Goal: Information Seeking & Learning: Learn about a topic

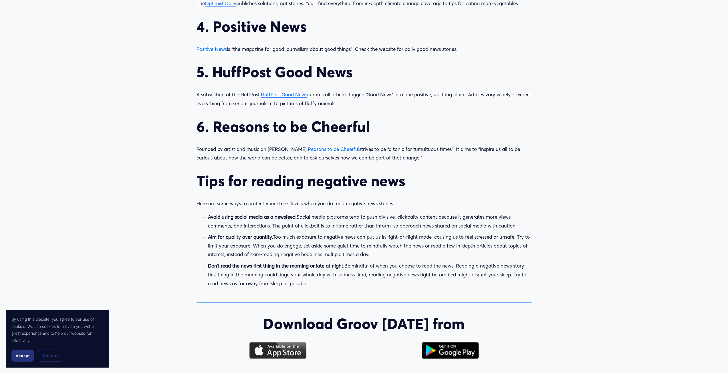
scroll to position [839, 0]
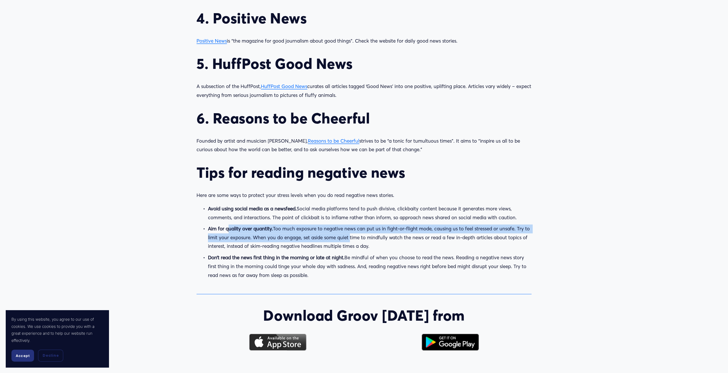
drag, startPoint x: 228, startPoint y: 231, endPoint x: 350, endPoint y: 241, distance: 121.8
click at [350, 241] on p "Aim for quality over quantity. Too much exposure to negative news can put us in…" at bounding box center [370, 238] width 324 height 26
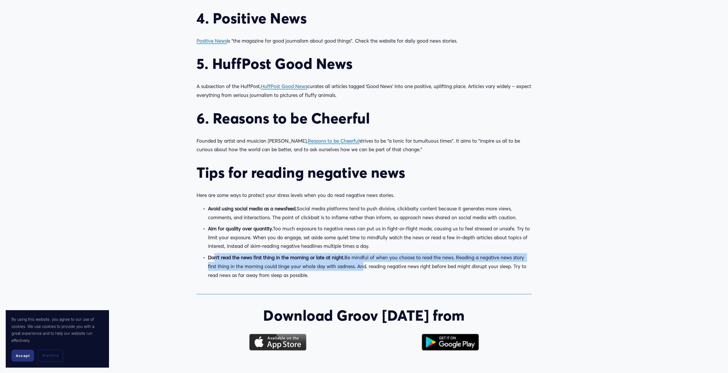
drag, startPoint x: 215, startPoint y: 258, endPoint x: 363, endPoint y: 264, distance: 147.8
click at [363, 264] on p "Don’t read the news first thing in the morning or late at night. Be mindful of …" at bounding box center [370, 266] width 324 height 26
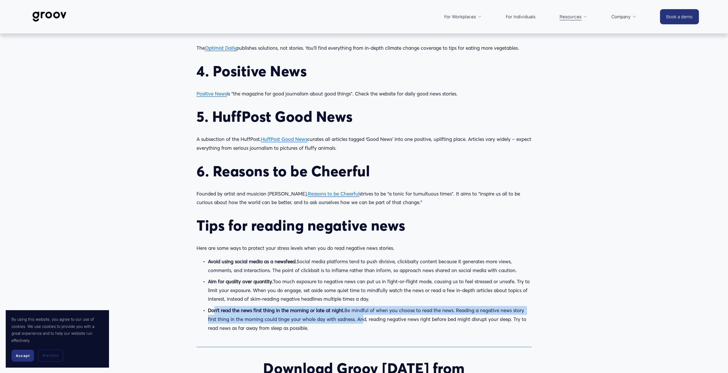
scroll to position [782, 0]
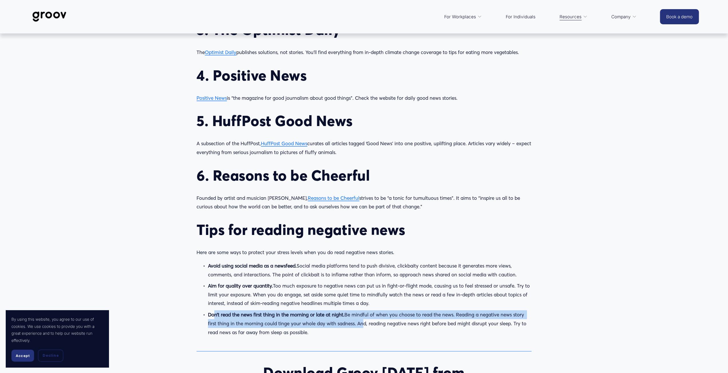
click at [277, 145] on span "HuffPost Good News" at bounding box center [284, 144] width 46 height 6
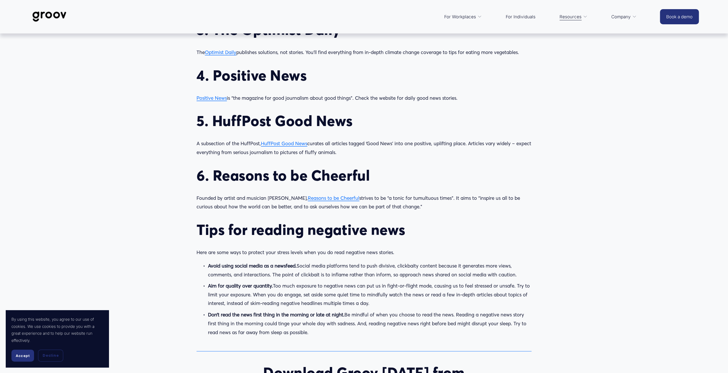
click at [331, 198] on span "Reasons to be Cheerful" at bounding box center [334, 198] width 52 height 6
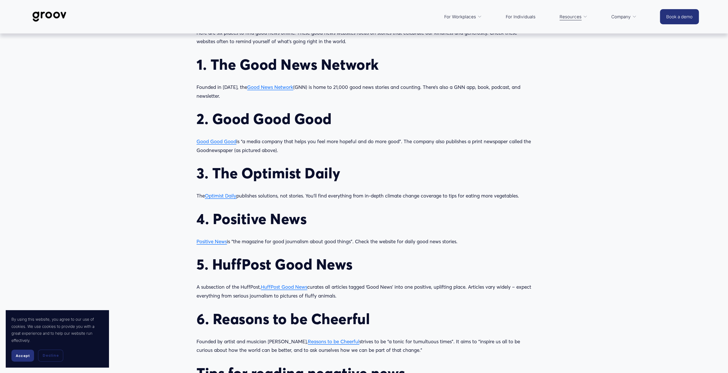
scroll to position [630, 0]
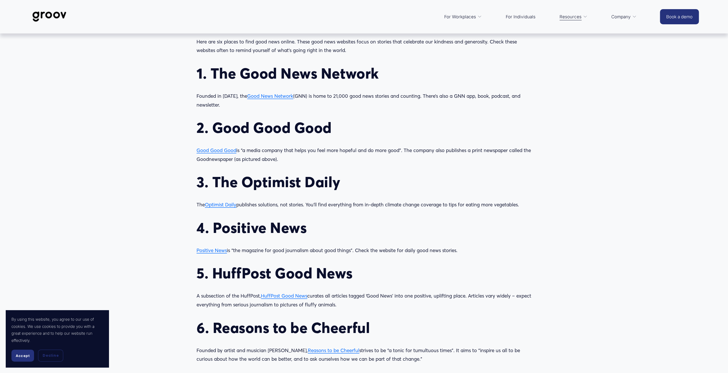
click at [208, 149] on span "Good Good Good" at bounding box center [217, 150] width 40 height 6
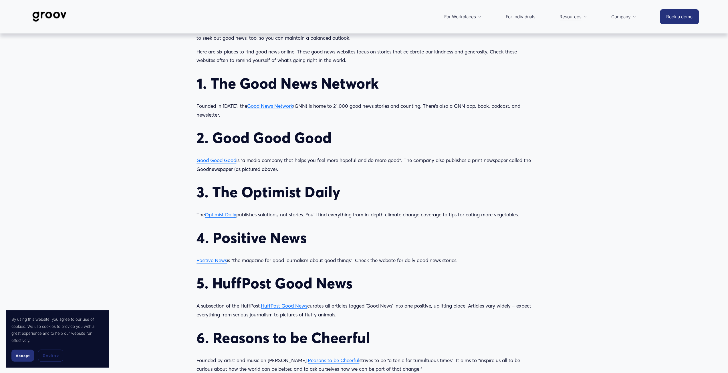
scroll to position [610, 0]
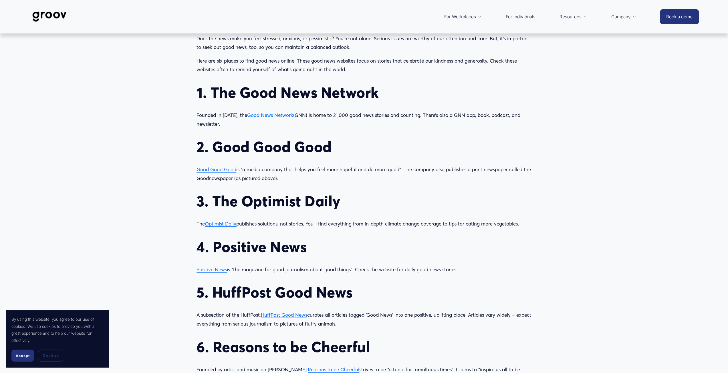
click at [220, 225] on span "Optimist Daily" at bounding box center [220, 224] width 31 height 6
click at [210, 269] on span "Positive News" at bounding box center [212, 270] width 30 height 6
